Goal: Transaction & Acquisition: Purchase product/service

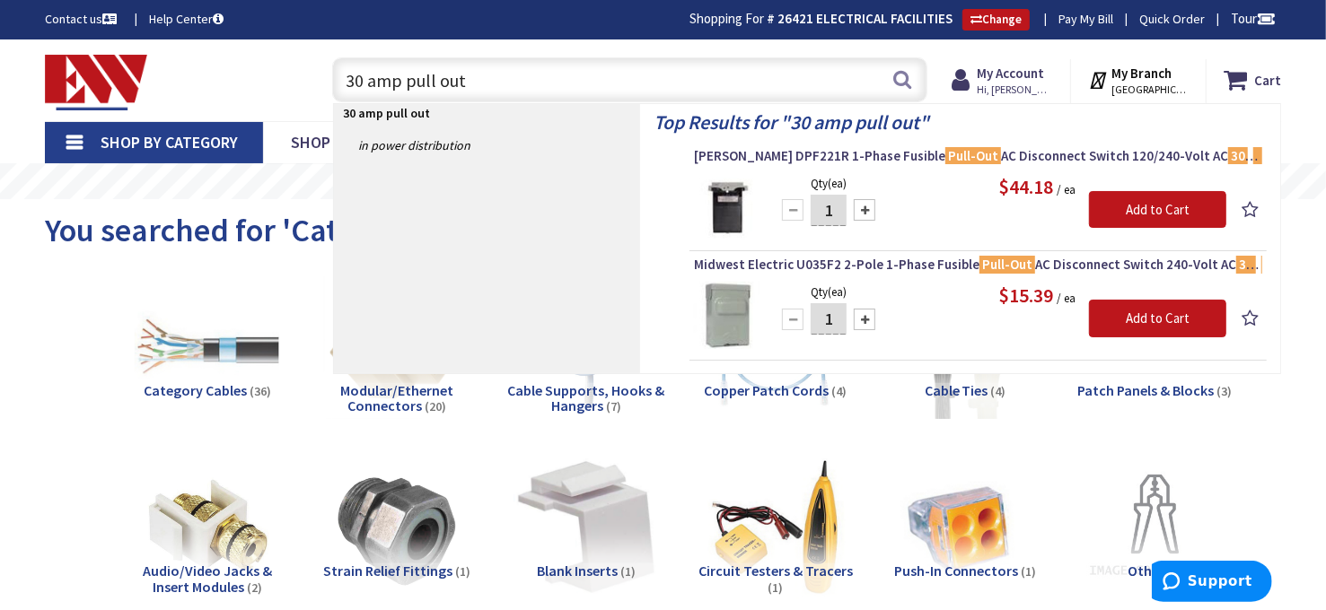
drag, startPoint x: 0, startPoint y: 0, endPoint x: 331, endPoint y: 98, distance: 345.3
click at [332, 98] on div "30 amp pull out 30 amp pull out" at bounding box center [630, 79] width 596 height 45
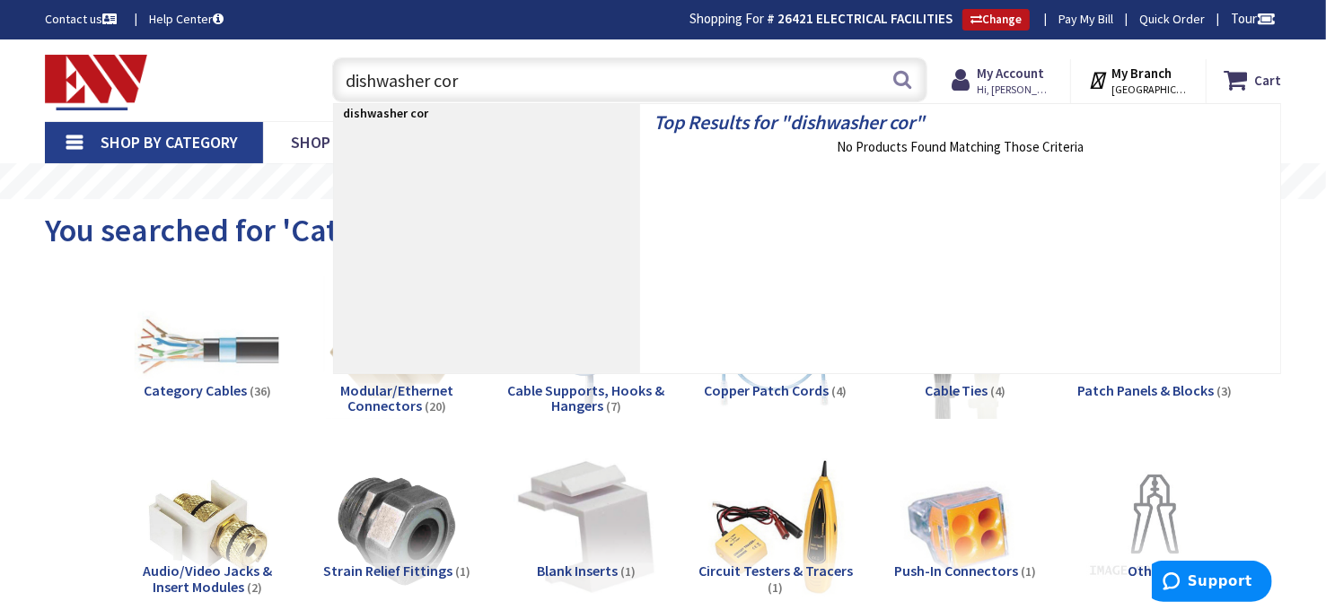
type input "dishwasher cord"
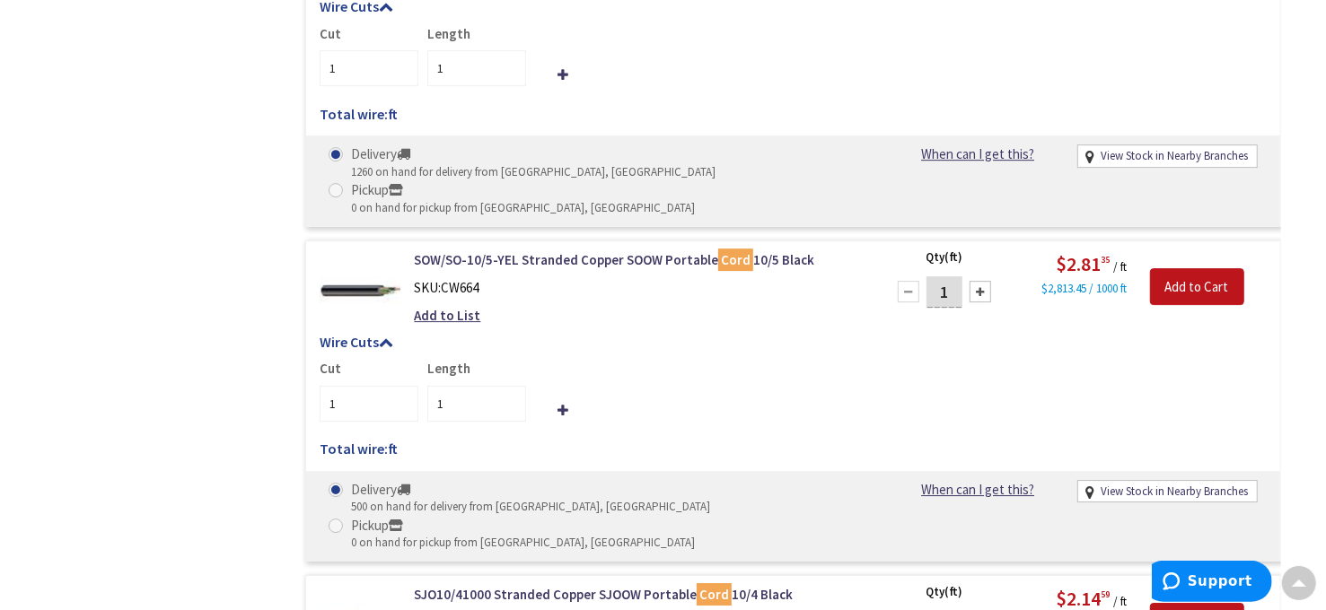
type input "[GEOGRAPHIC_DATA], [STREET_ADDRESS][DEMOGRAPHIC_DATA]"
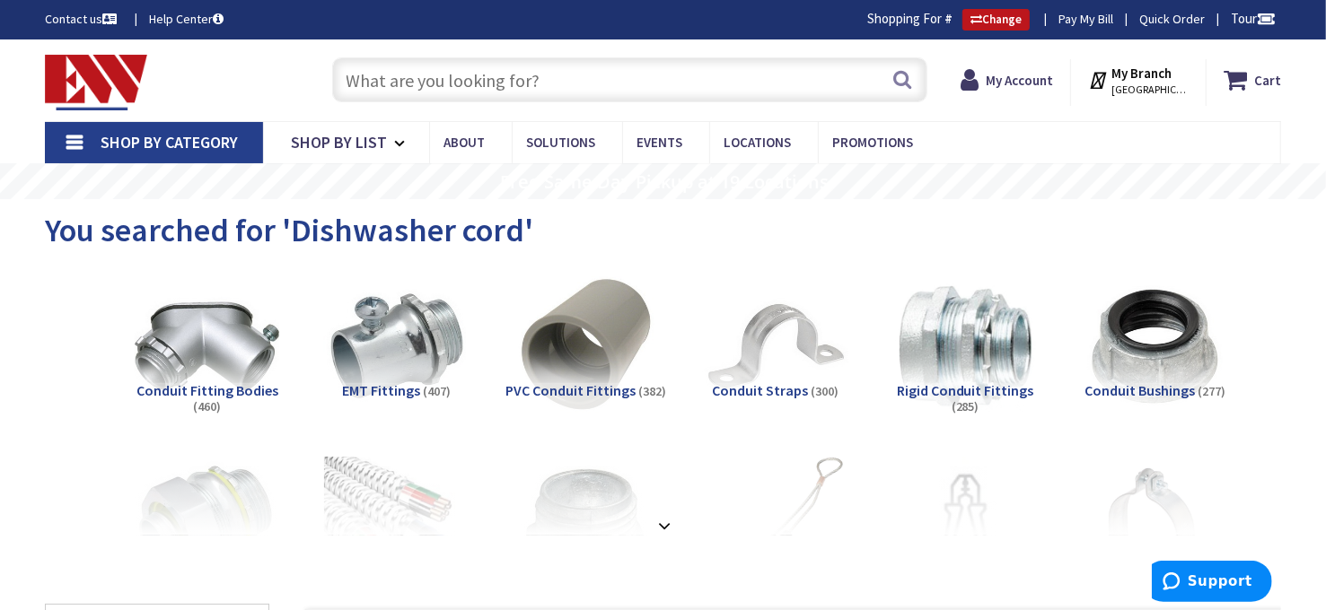
click at [479, 87] on input "text" at bounding box center [630, 79] width 596 height 45
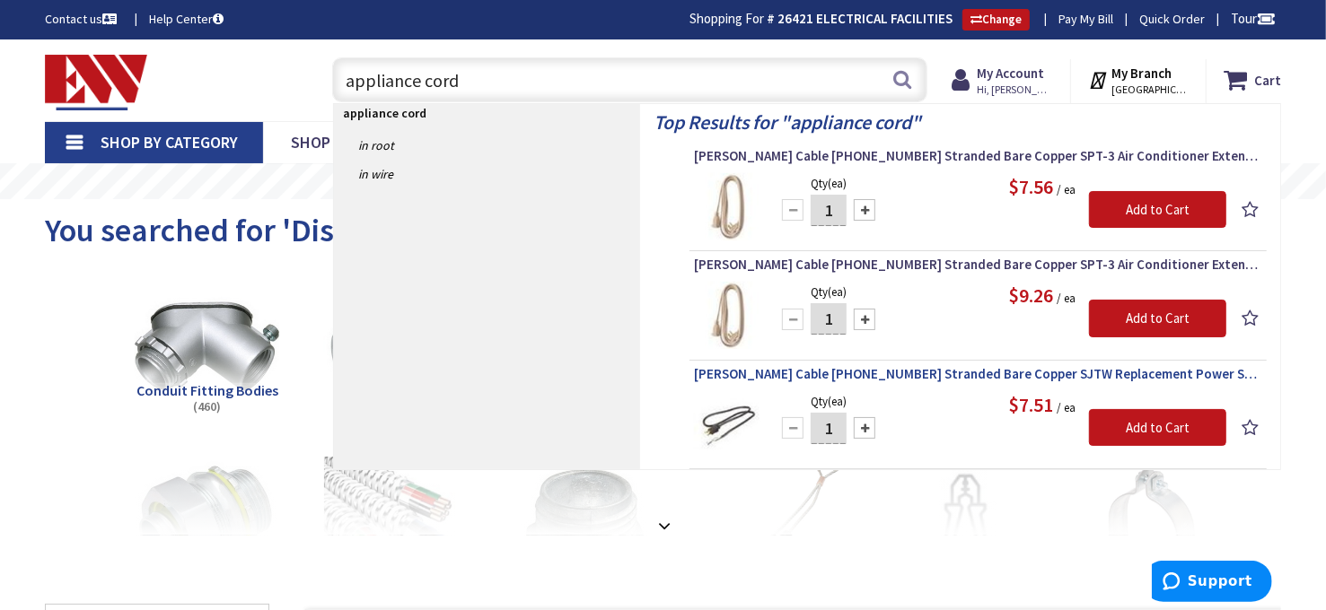
type input "appliance cord"
click at [948, 369] on span "Coleman Cable 09716-88-08 Stranded Bare Copper SJTW Replacement Power Supply Co…" at bounding box center [978, 374] width 568 height 18
